Goal: Task Accomplishment & Management: Manage account settings

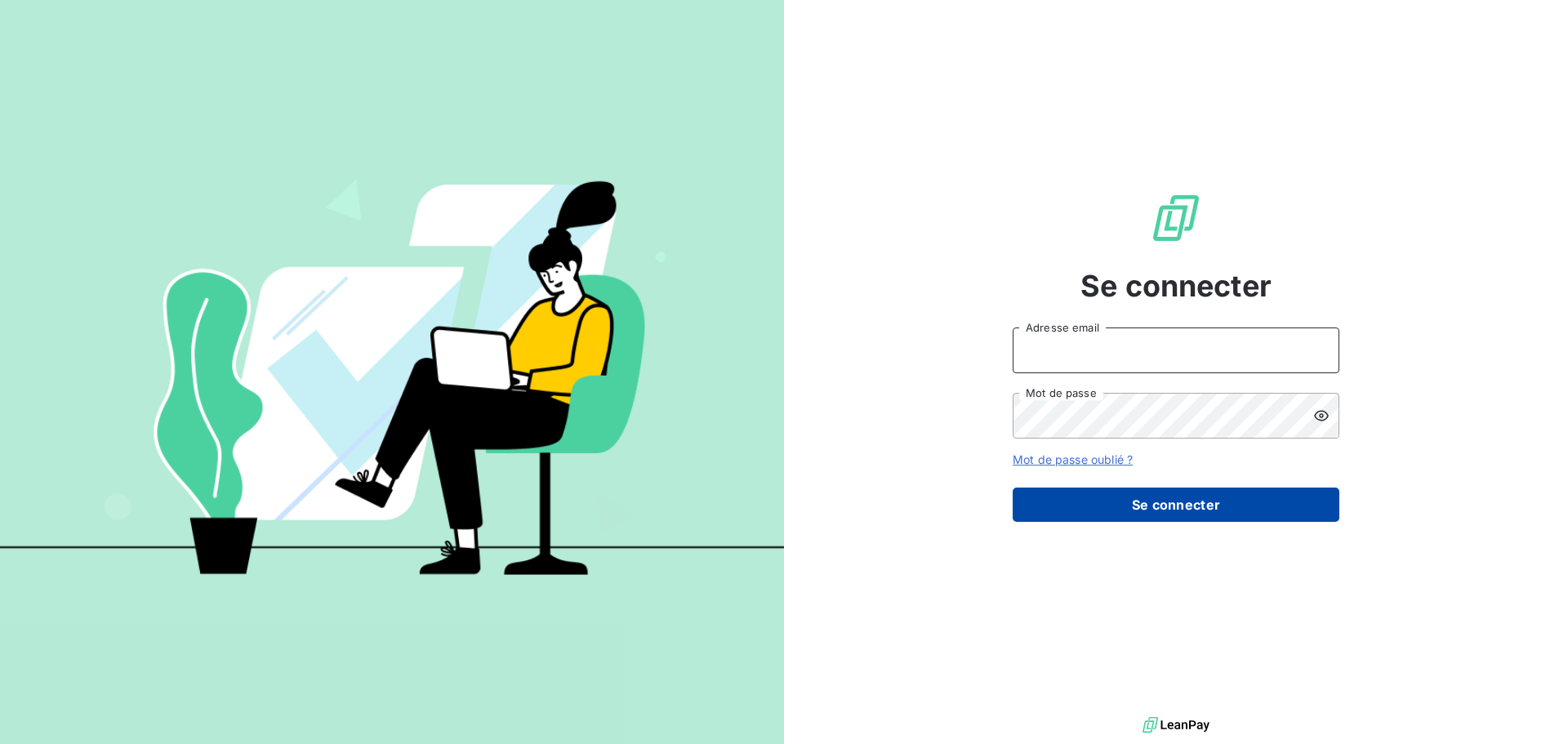
type input "[PERSON_NAME][EMAIL_ADDRESS][DOMAIN_NAME]"
click at [1223, 501] on button "Se connecter" at bounding box center [1176, 504] width 327 height 34
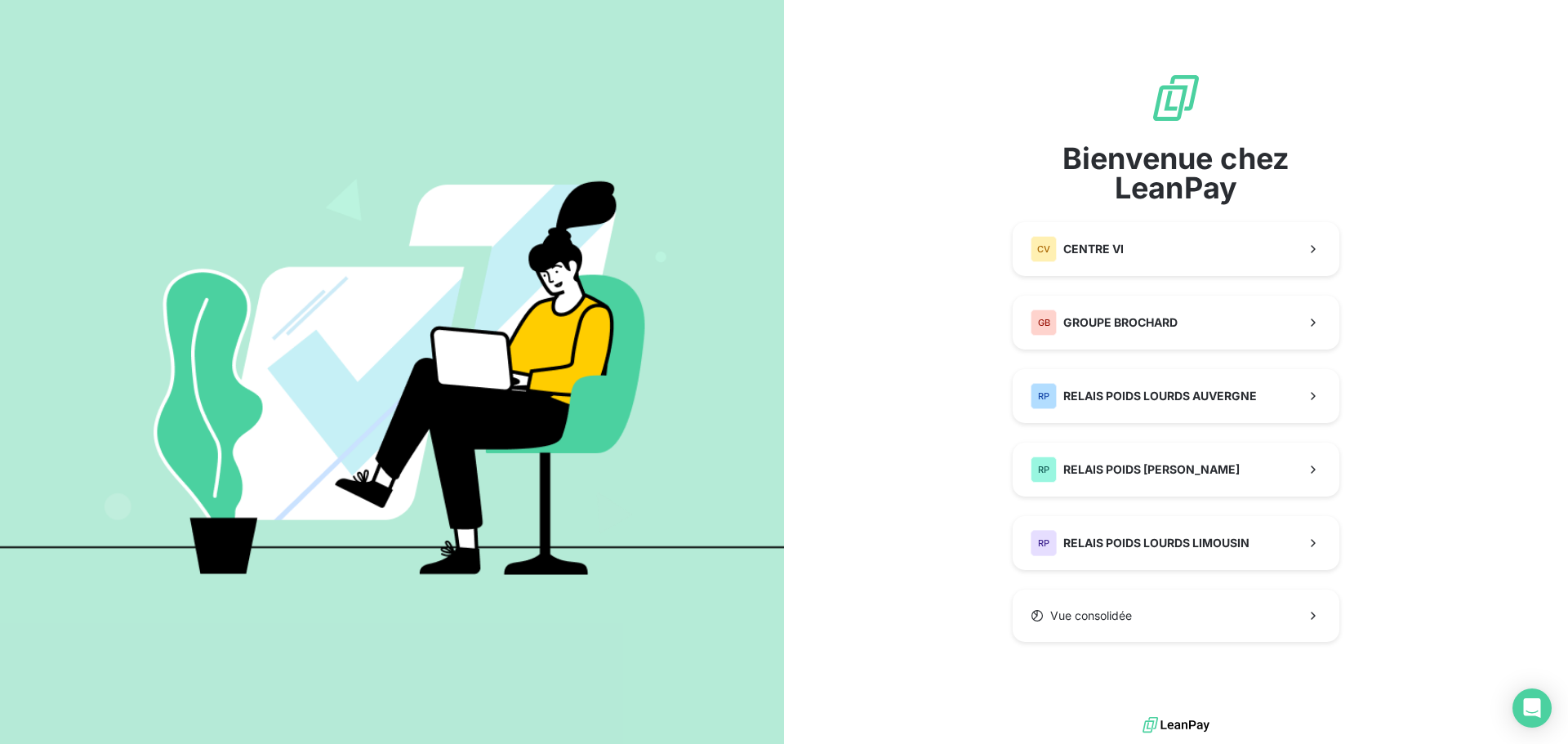
click at [1270, 514] on div "Bienvenue chez LeanPay CV CENTRE VI GB GROUPE BROCHARD RP RELAIS POIDS LOURDS A…" at bounding box center [1176, 356] width 327 height 570
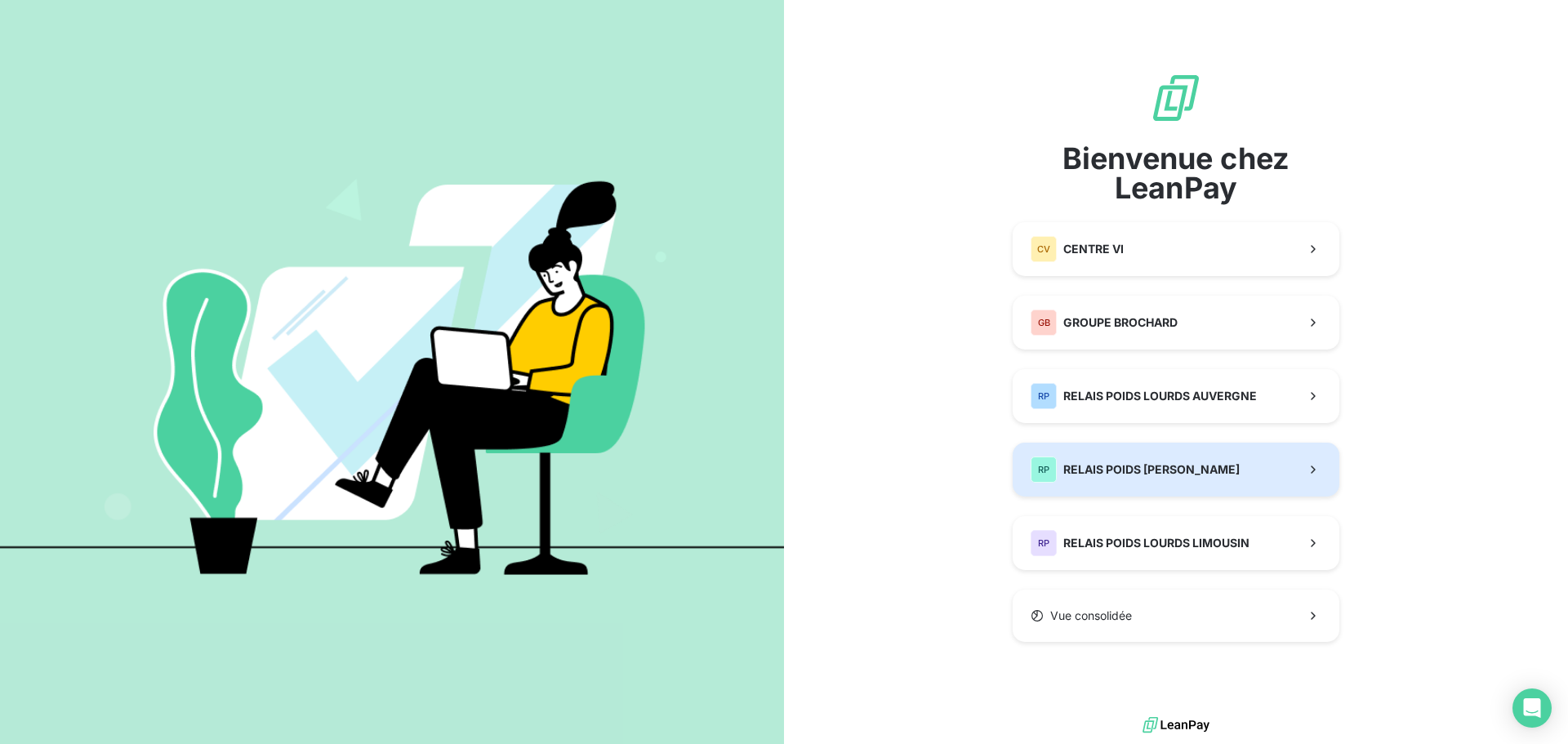
click at [1253, 482] on button "RP RELAIS POIDS LOURDS BERRY" at bounding box center [1176, 469] width 327 height 54
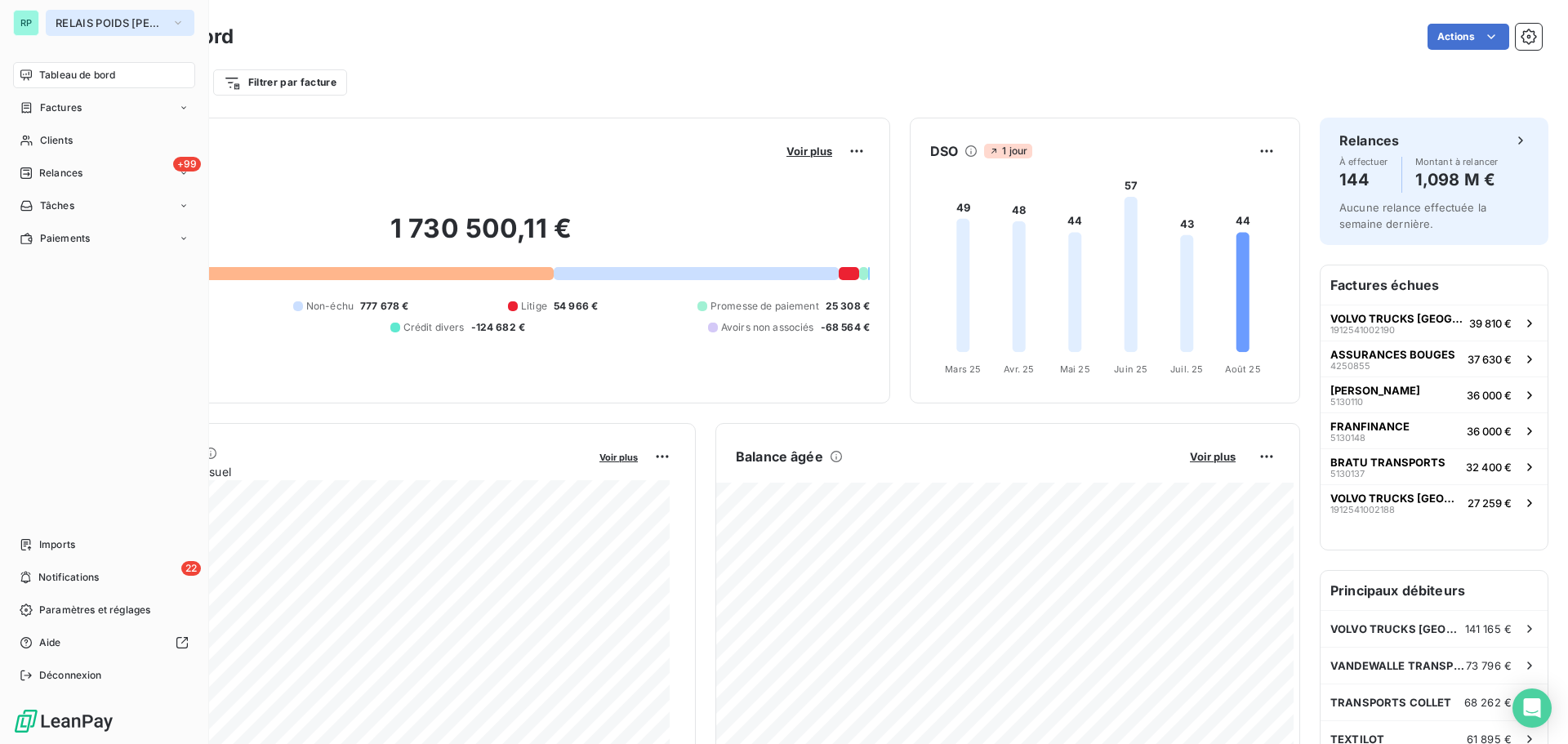
click at [124, 21] on span "RELAIS POIDS [PERSON_NAME]" at bounding box center [110, 23] width 109 height 13
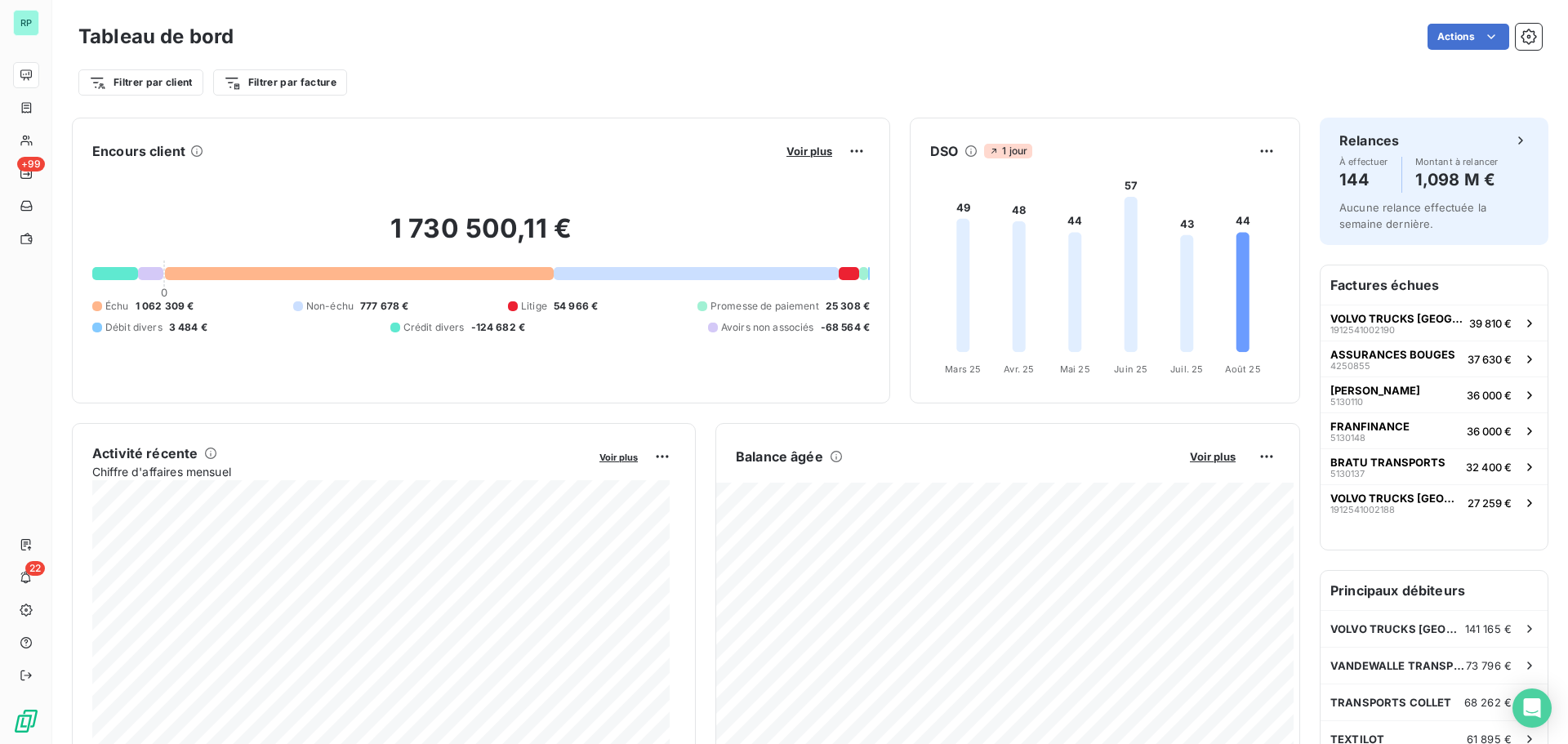
click at [577, 49] on div "Actions" at bounding box center [897, 37] width 1288 height 27
click at [151, 78] on html "RP +99 22 Tableau de bord Actions Filtrer par client Rechercher et sélectionner…" at bounding box center [784, 372] width 1568 height 744
click at [150, 78] on html "RP +99 22 Tableau de bord Actions Filtrer par client Filtrer par facture Encour…" at bounding box center [784, 372] width 1568 height 744
click at [89, 78] on html "RP +99 22 Tableau de bord Actions Filtrer par client Rechercher et sélectionner…" at bounding box center [784, 372] width 1568 height 744
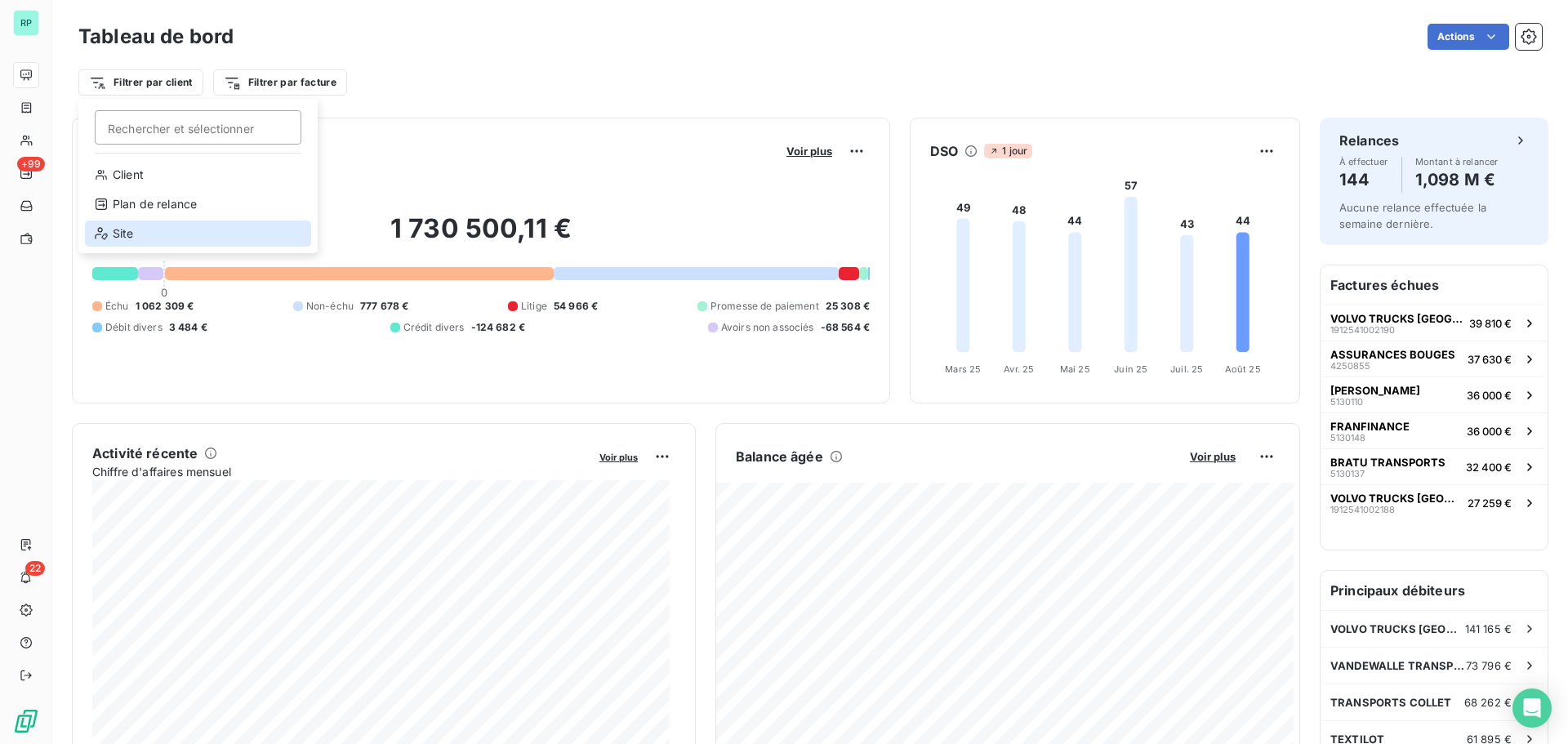
click at [120, 227] on div "Site" at bounding box center [198, 234] width 227 height 27
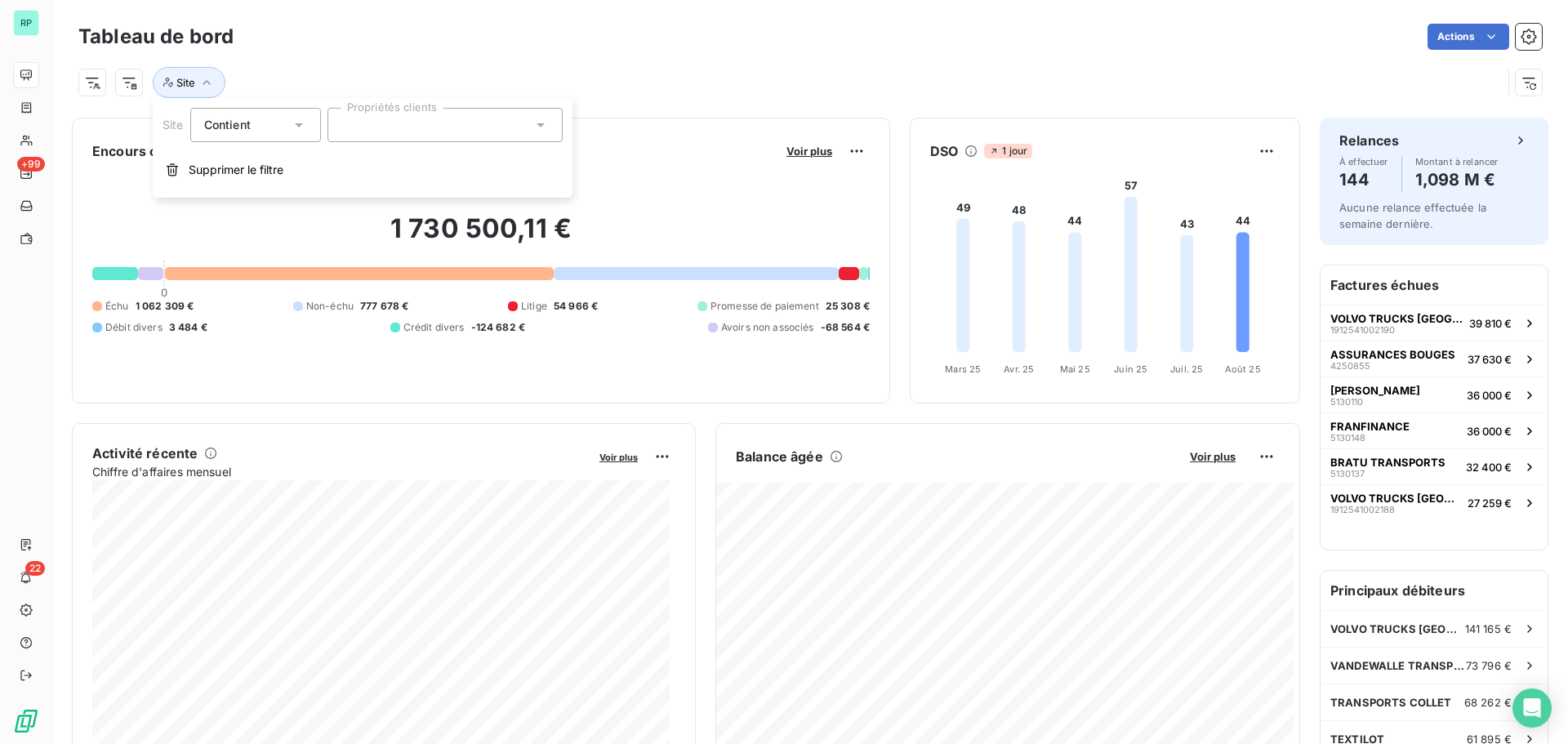
click at [391, 127] on div at bounding box center [445, 125] width 235 height 34
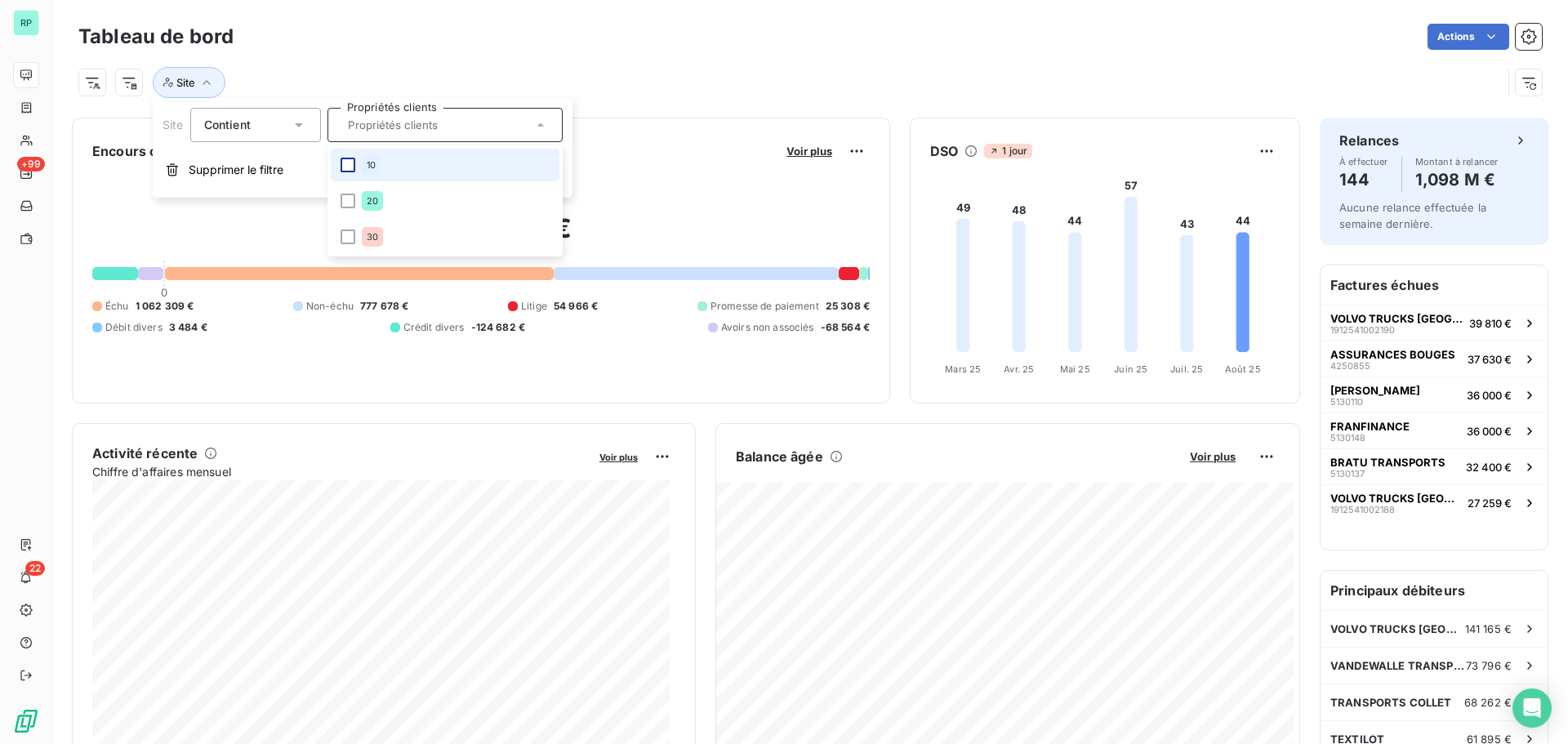
click at [345, 162] on div at bounding box center [348, 165] width 15 height 15
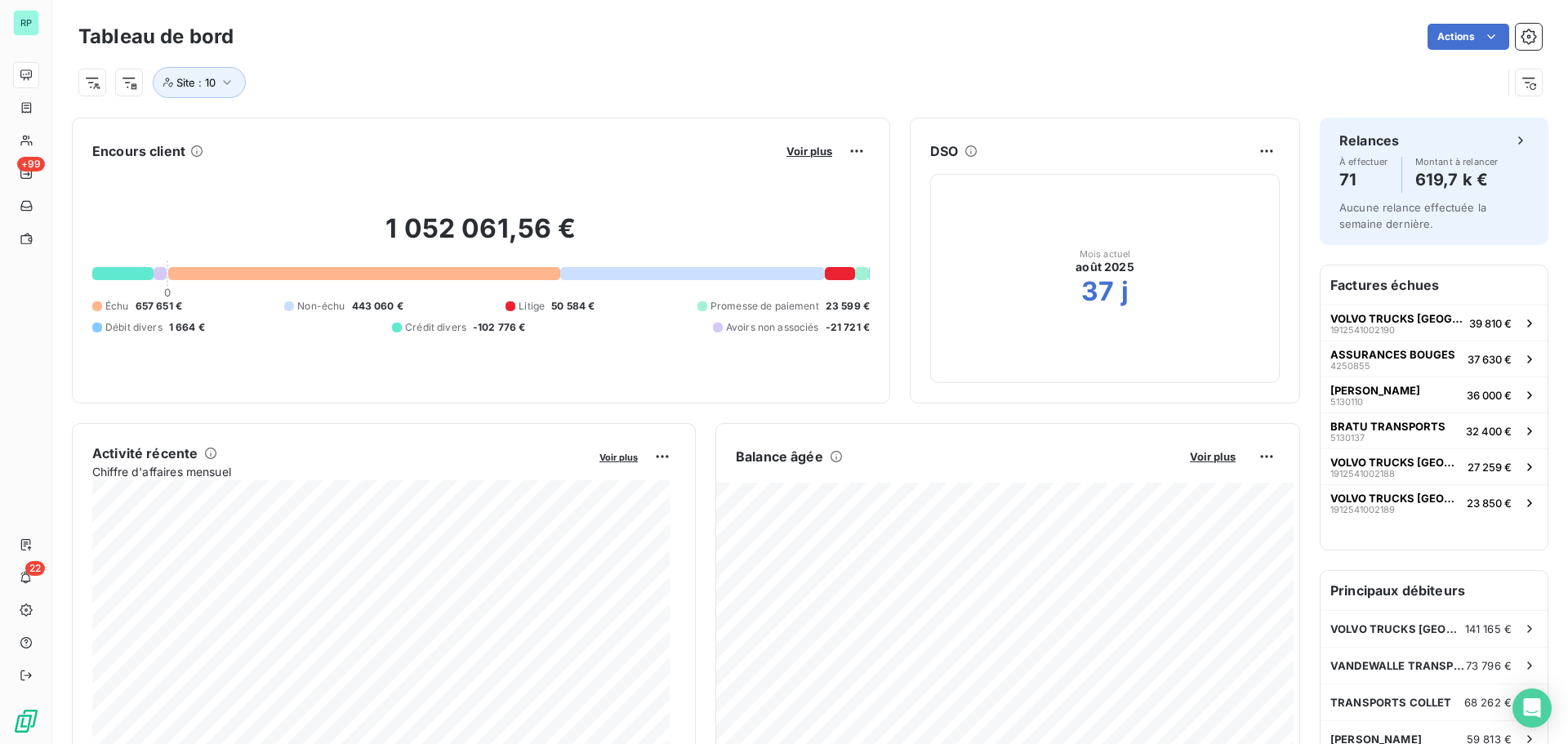
click at [582, 329] on div "Échu 657 651 € Non-échu 443 060 € Litige 50 584 € Promesse de paiement 23 599 €…" at bounding box center [481, 317] width 777 height 36
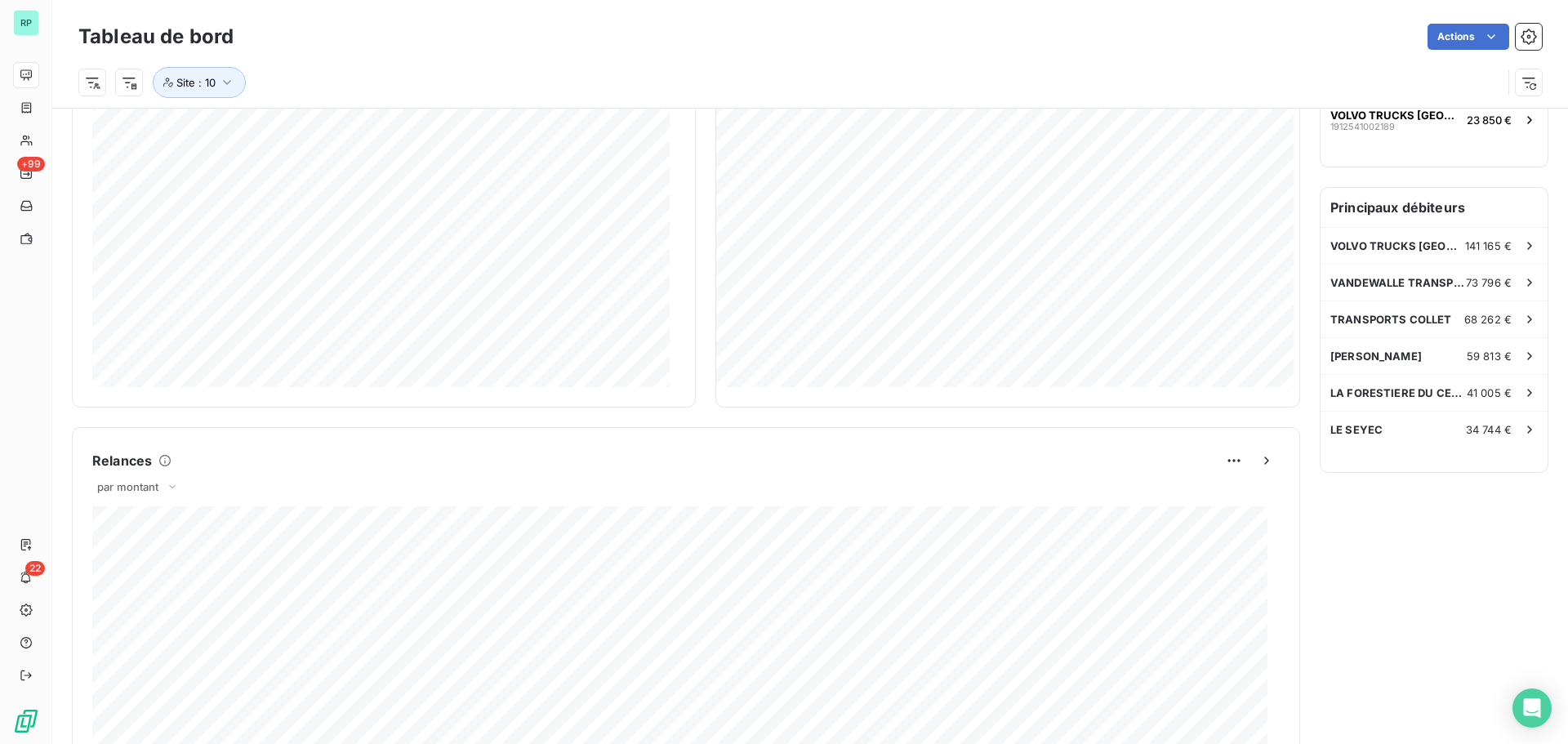
scroll to position [409, 0]
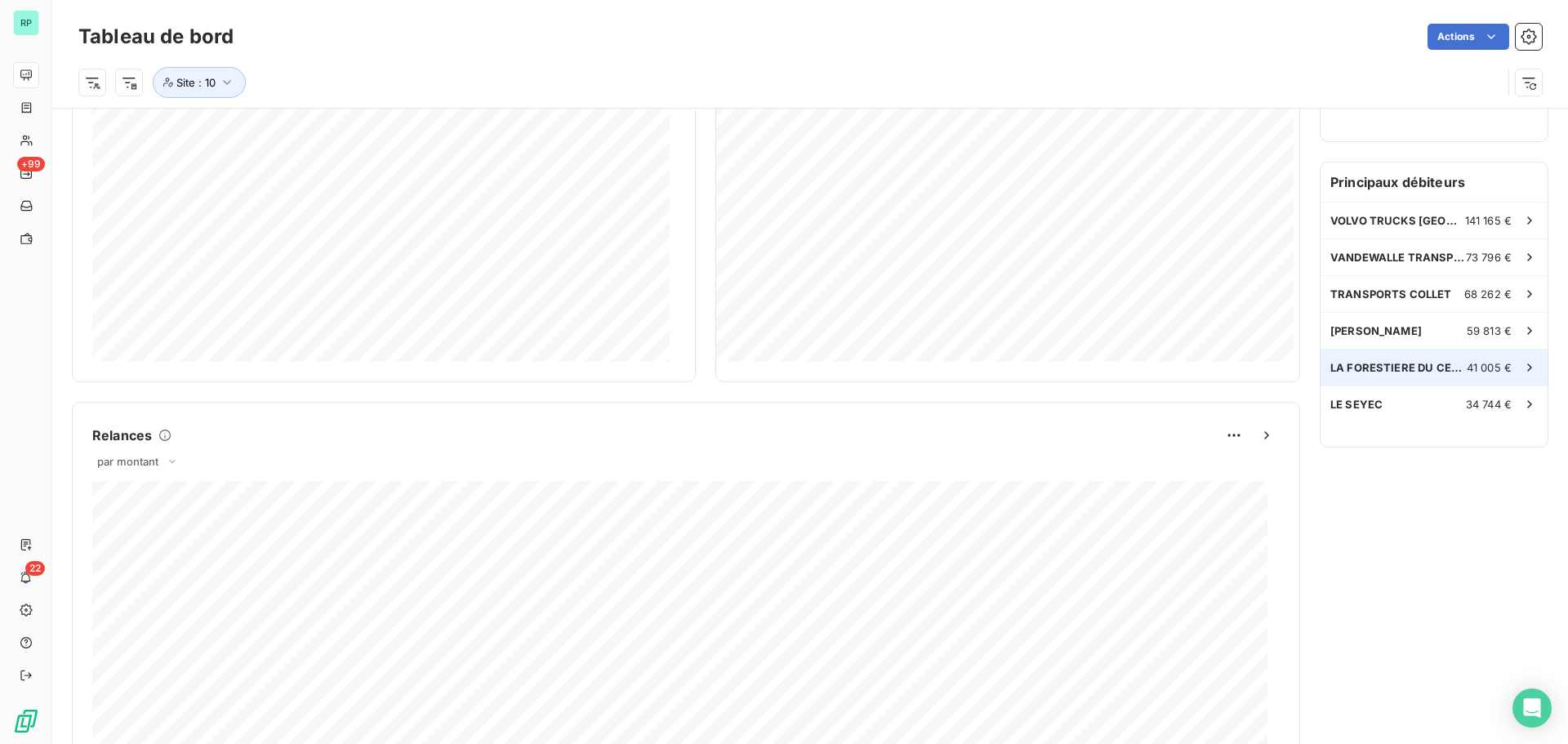
click at [1522, 364] on icon at bounding box center [1529, 367] width 16 height 16
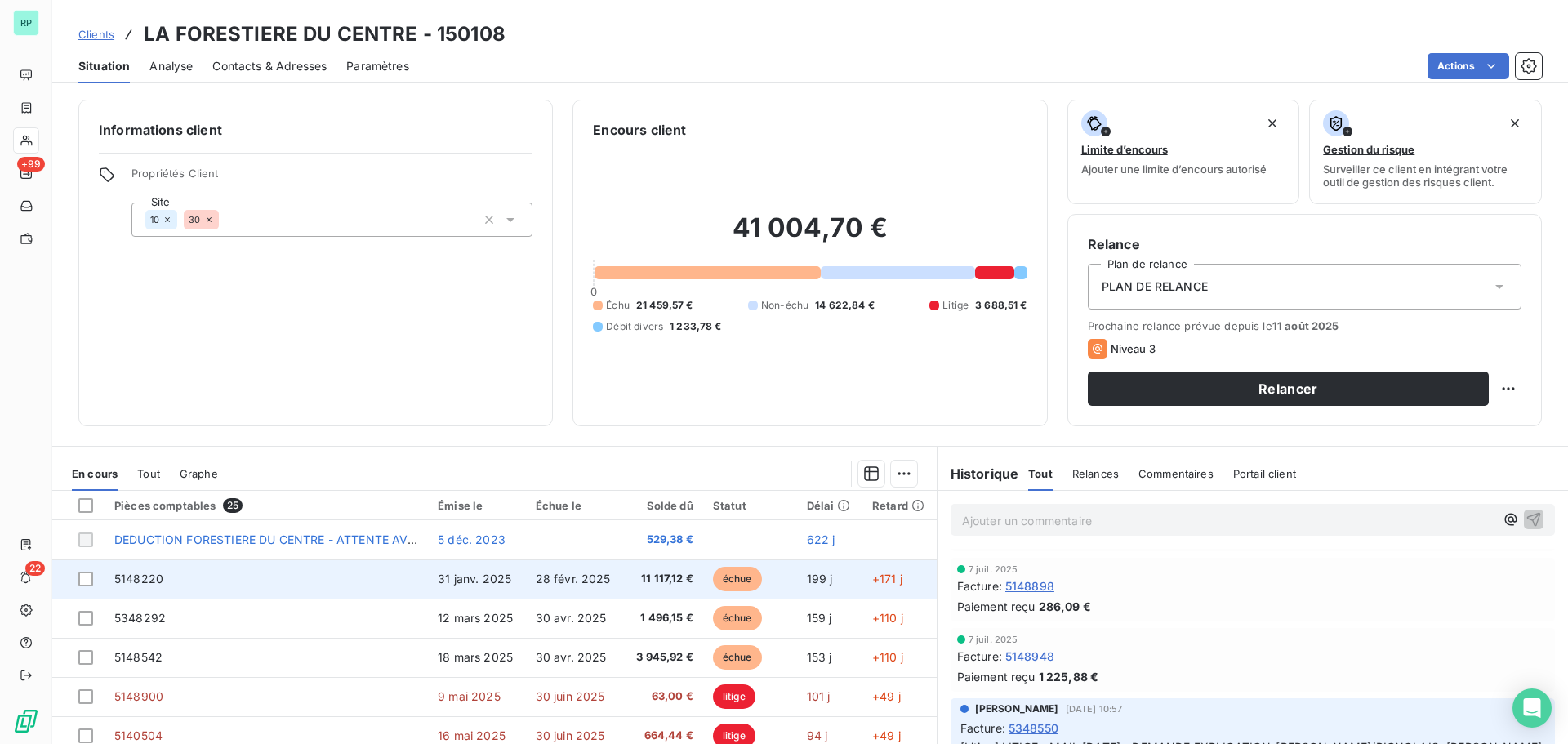
scroll to position [163, 0]
click at [496, 580] on span "31 janv. 2025" at bounding box center [475, 578] width 74 height 14
